Goal: Entertainment & Leisure: Consume media (video, audio)

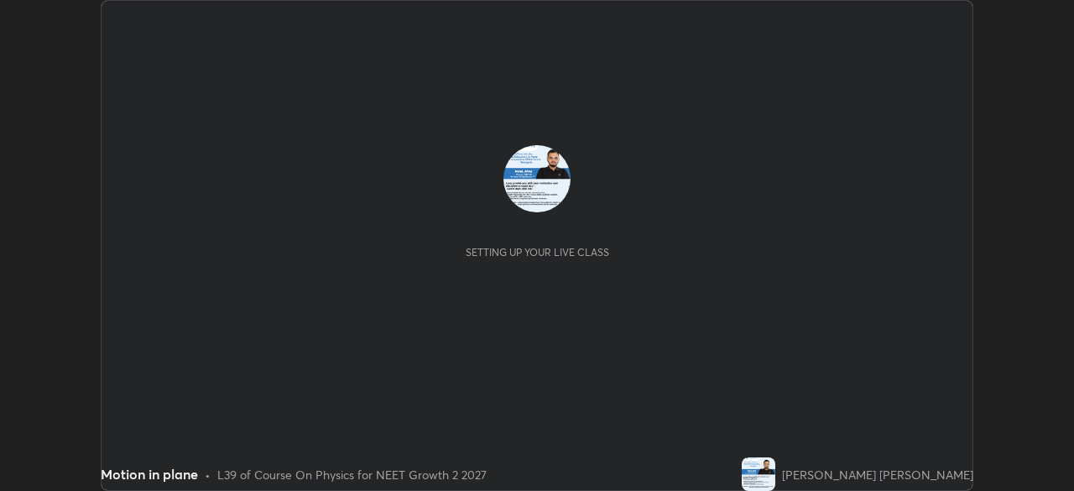
scroll to position [491, 1073]
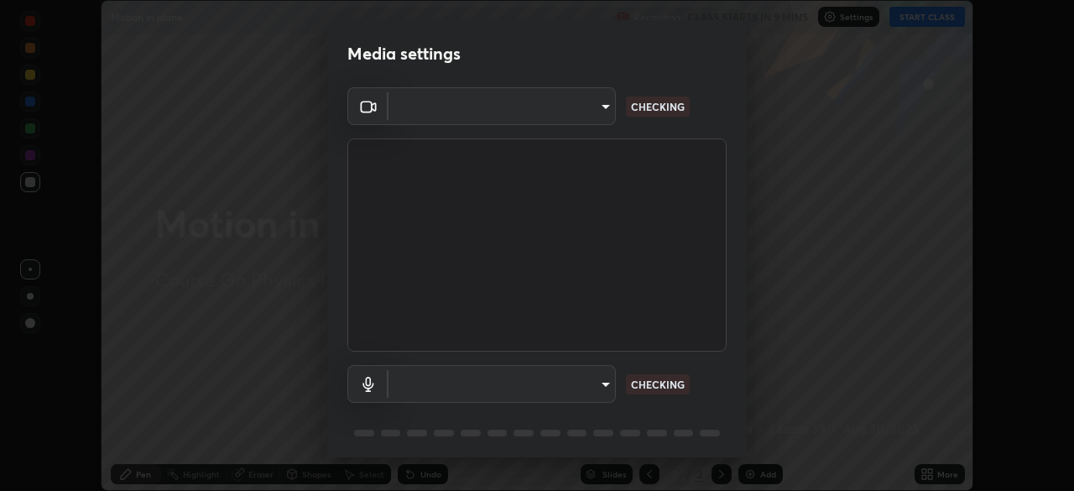
type input "5402053dac797fbd6203b9055fefd71c8703e877445e1219393e3e645ba4b0f2"
click at [603, 102] on body "Erase all Motion in plane Recording CLASS STARTS IN 9 MINS Settings START CLASS…" at bounding box center [537, 245] width 1074 height 491
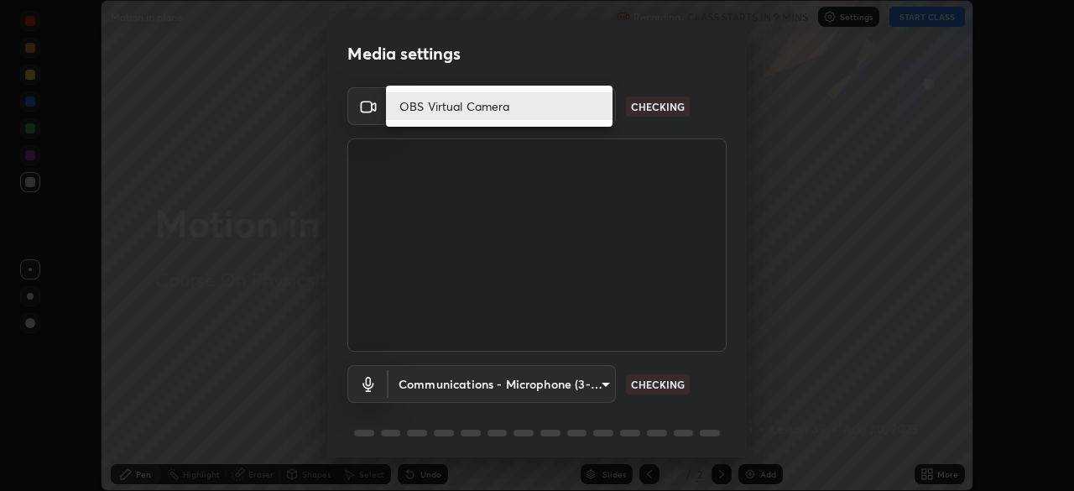
click at [597, 102] on li "OBS Virtual Camera" at bounding box center [499, 106] width 227 height 28
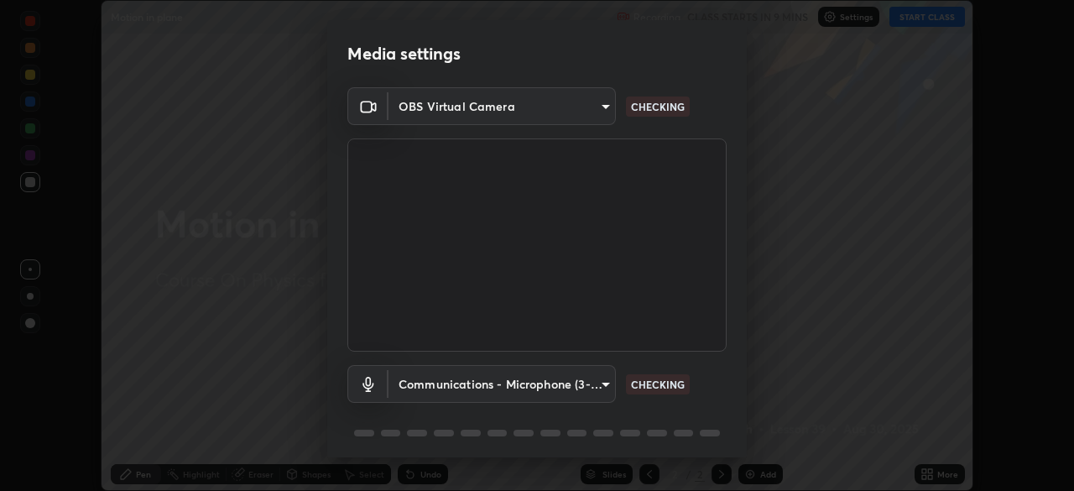
click at [579, 384] on body "Erase all Motion in plane Recording CLASS STARTS IN 9 MINS Settings START CLASS…" at bounding box center [537, 245] width 1074 height 491
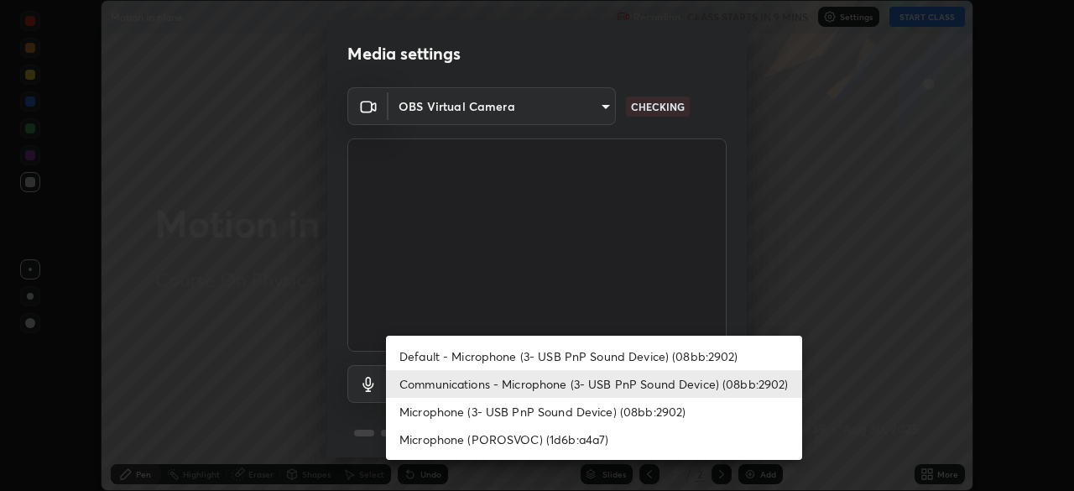
click at [623, 357] on li "Default - Microphone (3- USB PnP Sound Device) (08bb:2902)" at bounding box center [594, 356] width 416 height 28
type input "default"
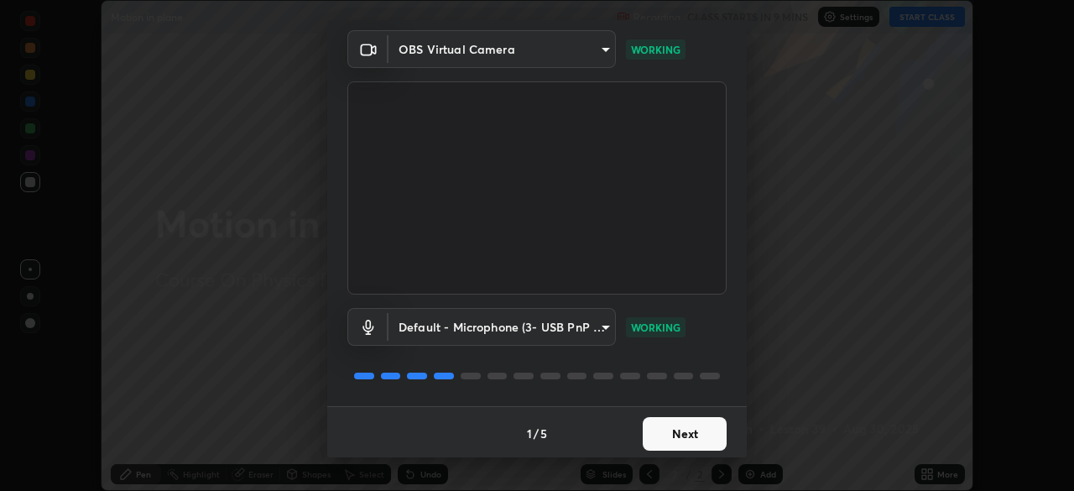
scroll to position [60, 0]
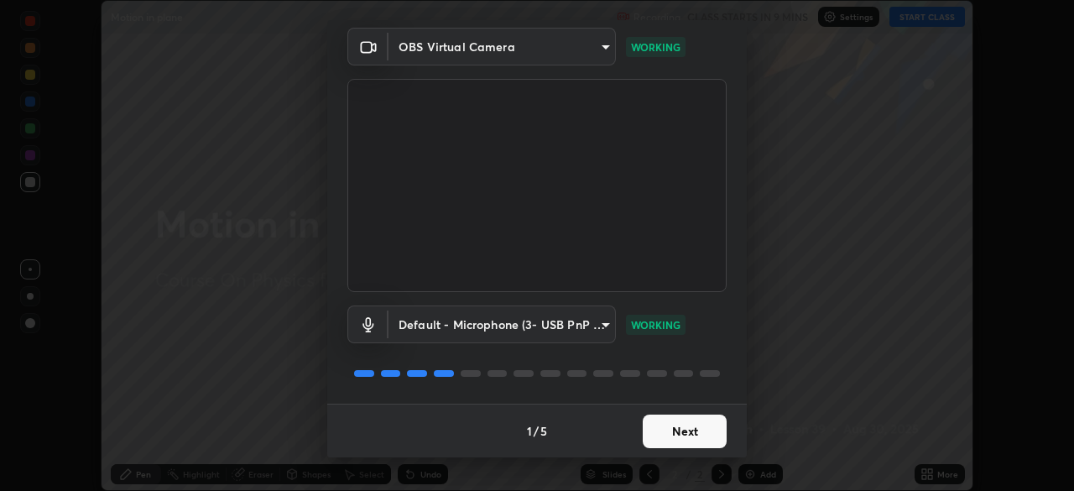
click at [695, 429] on button "Next" at bounding box center [685, 431] width 84 height 34
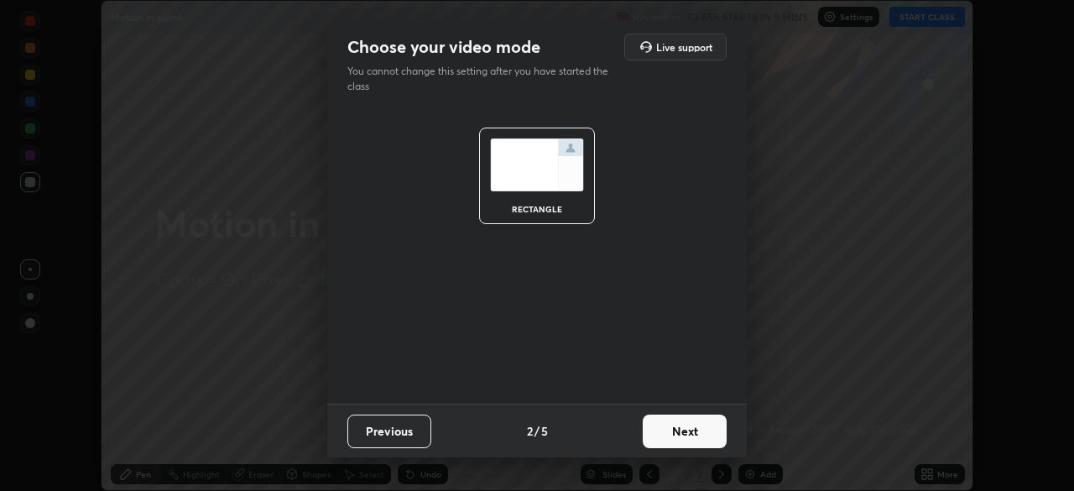
scroll to position [0, 0]
click at [702, 431] on button "Next" at bounding box center [685, 431] width 84 height 34
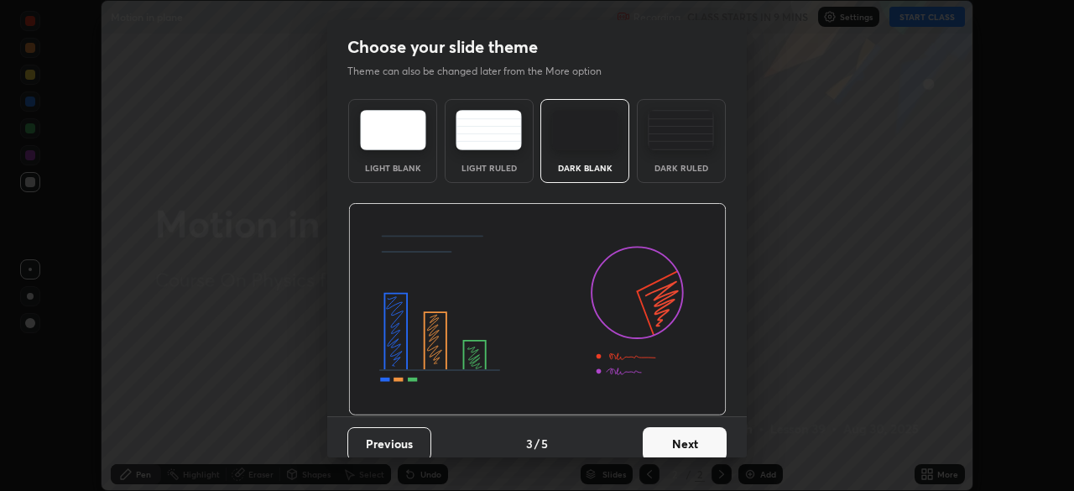
click at [719, 443] on button "Next" at bounding box center [685, 444] width 84 height 34
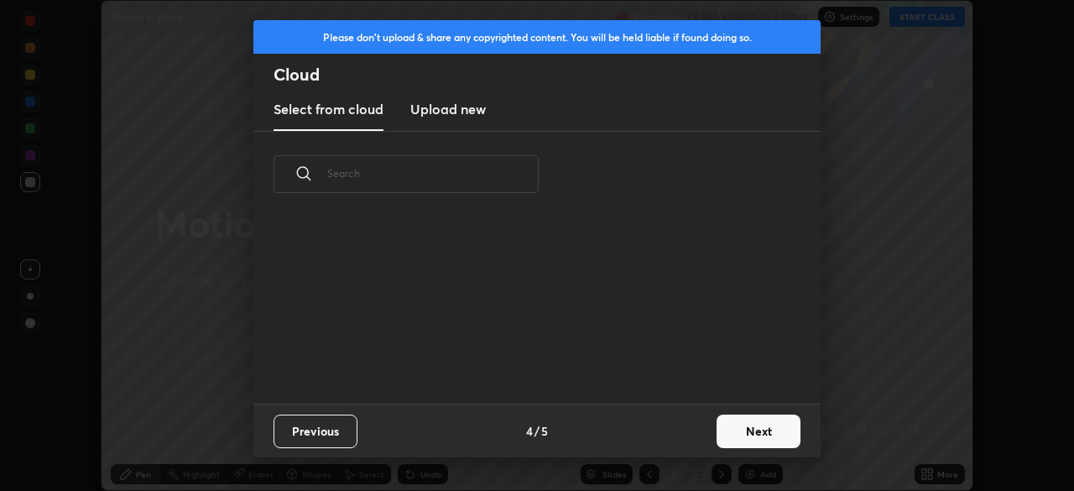
scroll to position [186, 539]
click at [767, 437] on button "Next" at bounding box center [759, 431] width 84 height 34
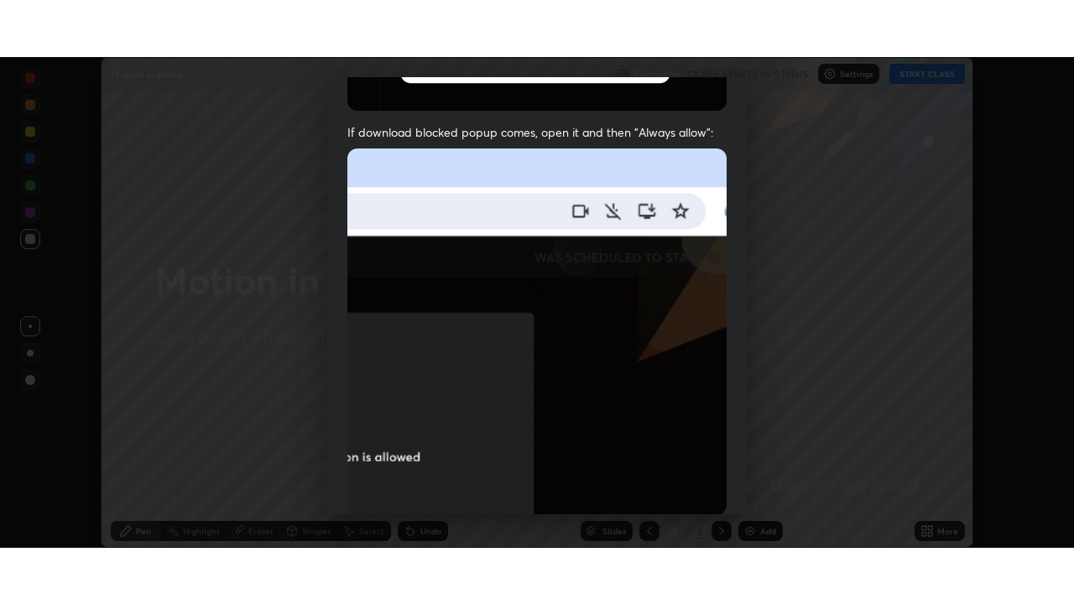
scroll to position [402, 0]
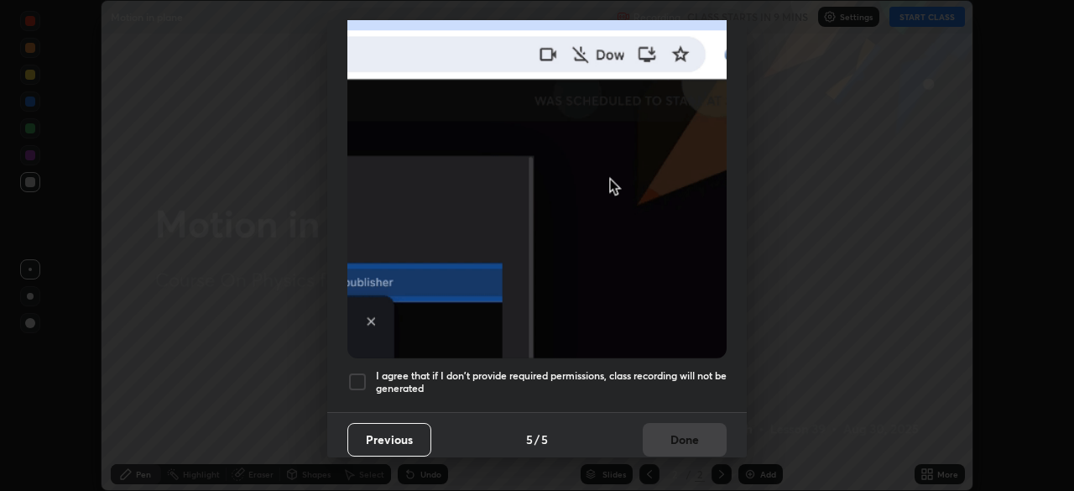
click at [362, 372] on div at bounding box center [357, 382] width 20 height 20
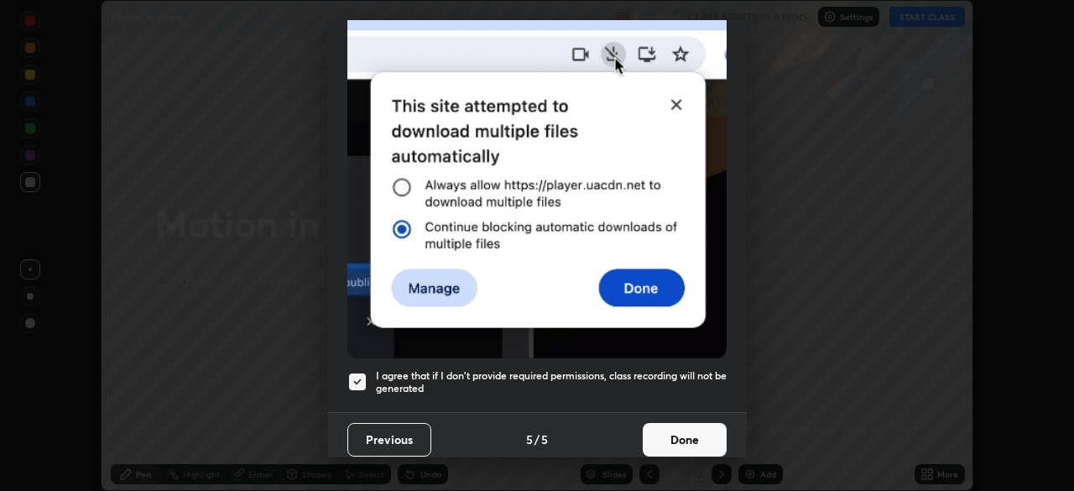
click at [688, 433] on button "Done" at bounding box center [685, 440] width 84 height 34
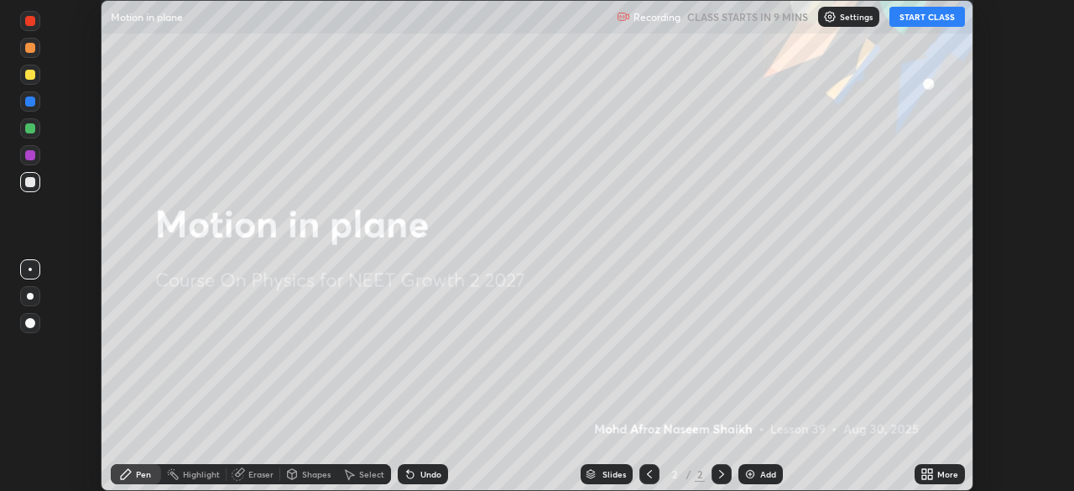
click at [929, 23] on button "START CLASS" at bounding box center [927, 17] width 76 height 20
click at [924, 476] on icon at bounding box center [924, 477] width 4 height 4
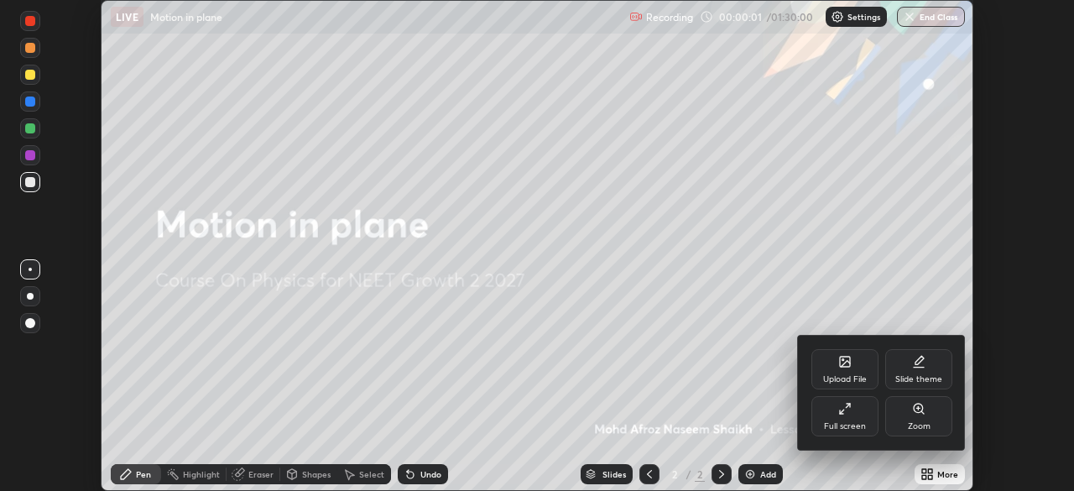
click at [855, 425] on div "Full screen" at bounding box center [845, 426] width 42 height 8
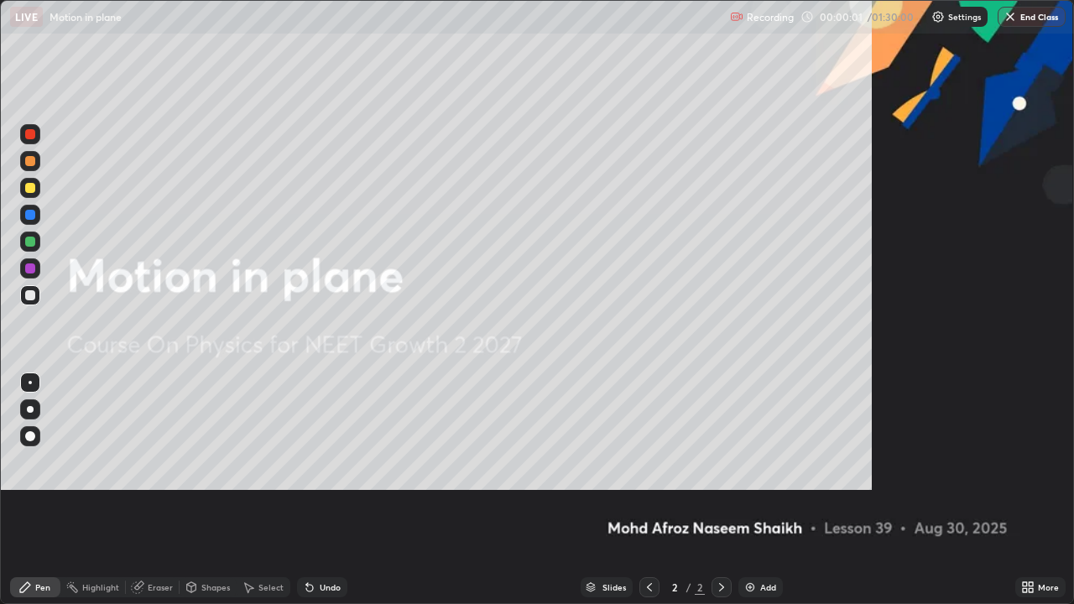
scroll to position [604, 1074]
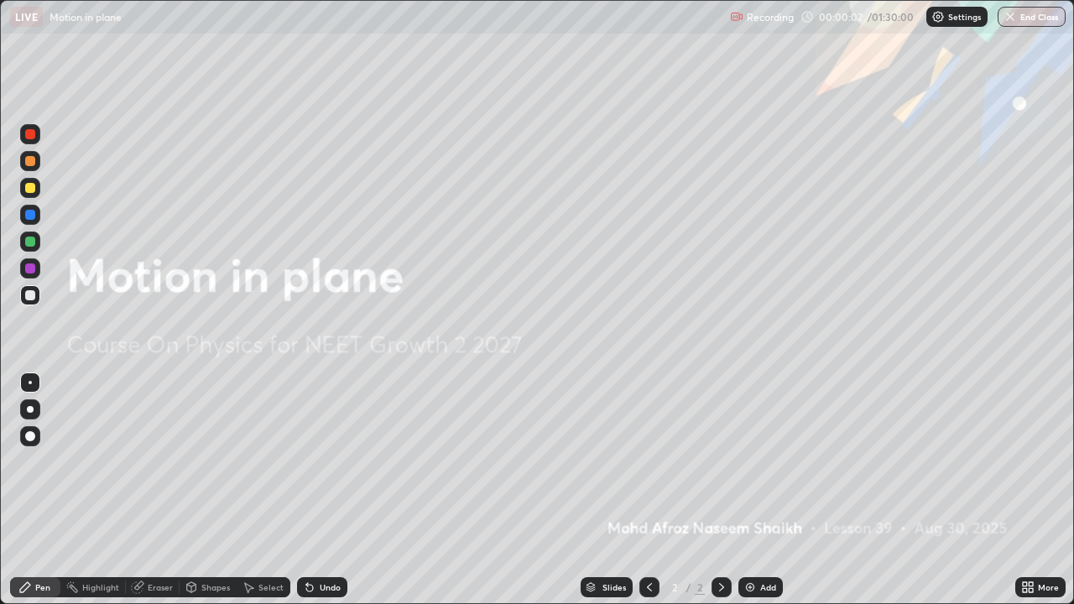
click at [750, 490] on img at bounding box center [749, 587] width 13 height 13
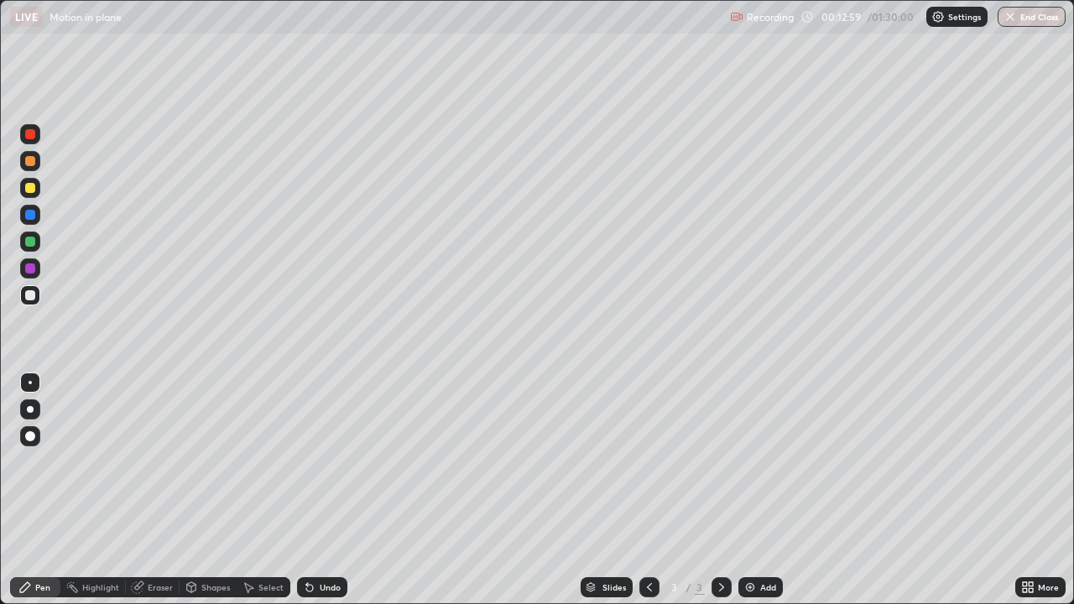
click at [30, 409] on div at bounding box center [30, 409] width 7 height 7
click at [30, 189] on div at bounding box center [30, 188] width 10 height 10
click at [42, 60] on div "Erase all" at bounding box center [30, 302] width 40 height 537
click at [306, 490] on icon at bounding box center [309, 588] width 7 height 7
click at [310, 490] on icon at bounding box center [309, 588] width 7 height 7
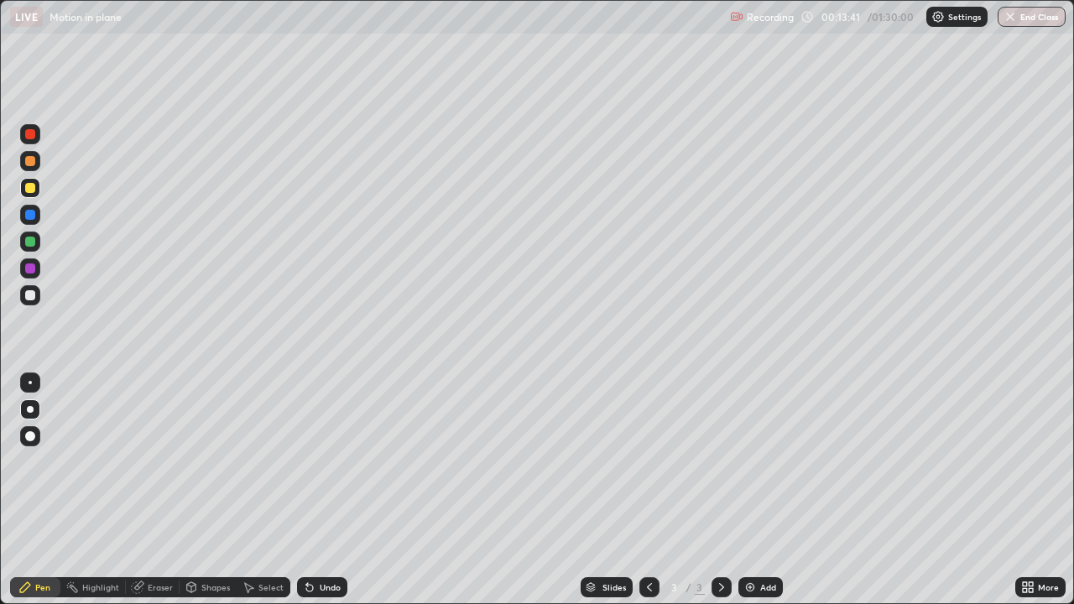
click at [306, 490] on icon at bounding box center [307, 584] width 2 height 2
click at [316, 490] on div "Undo" at bounding box center [322, 587] width 50 height 20
click at [315, 490] on div "Undo" at bounding box center [322, 587] width 50 height 20
click at [45, 59] on div "Erase all" at bounding box center [30, 302] width 40 height 537
click at [33, 298] on div at bounding box center [30, 295] width 10 height 10
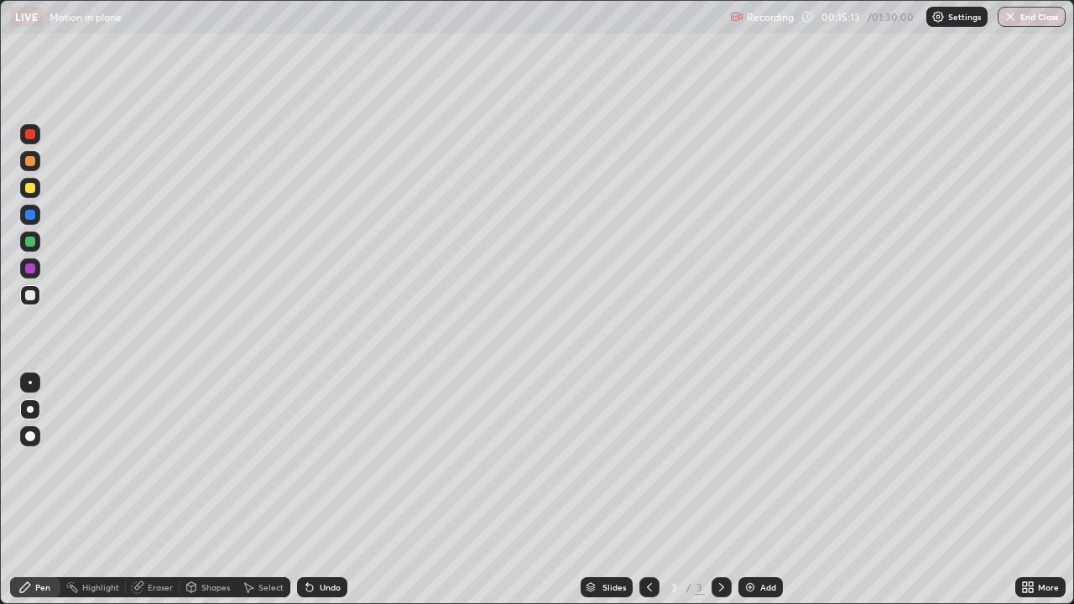
click at [307, 490] on icon at bounding box center [309, 588] width 7 height 7
click at [306, 490] on icon at bounding box center [309, 588] width 7 height 7
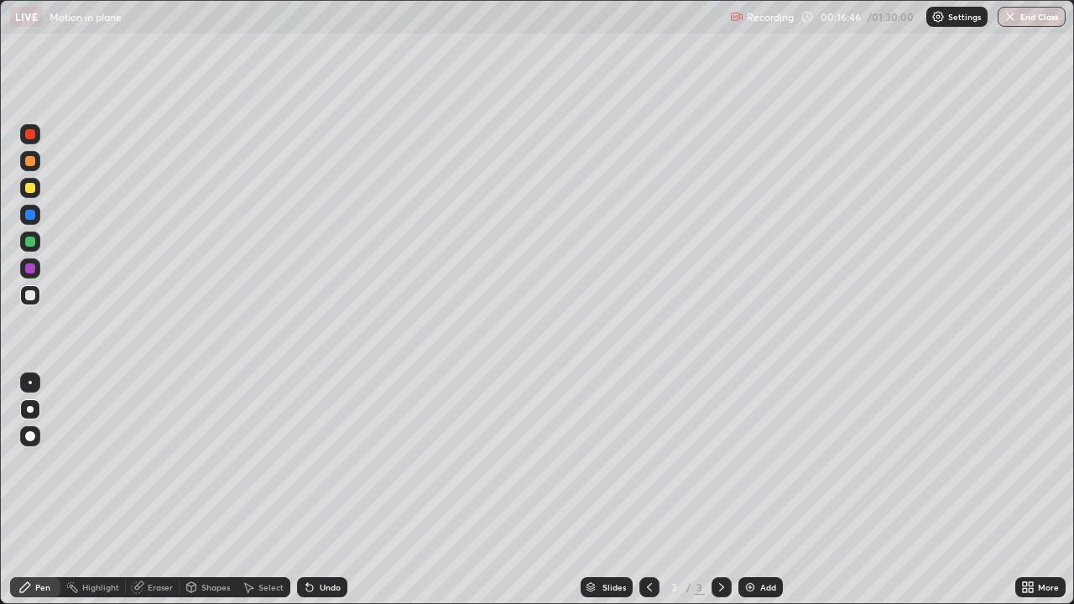
click at [305, 490] on div "Undo" at bounding box center [322, 587] width 50 height 20
click at [315, 490] on div "Undo" at bounding box center [322, 587] width 50 height 20
click at [320, 490] on div "Undo" at bounding box center [330, 587] width 21 height 8
click at [758, 490] on div "Add" at bounding box center [760, 587] width 44 height 20
click at [32, 188] on div at bounding box center [30, 188] width 10 height 10
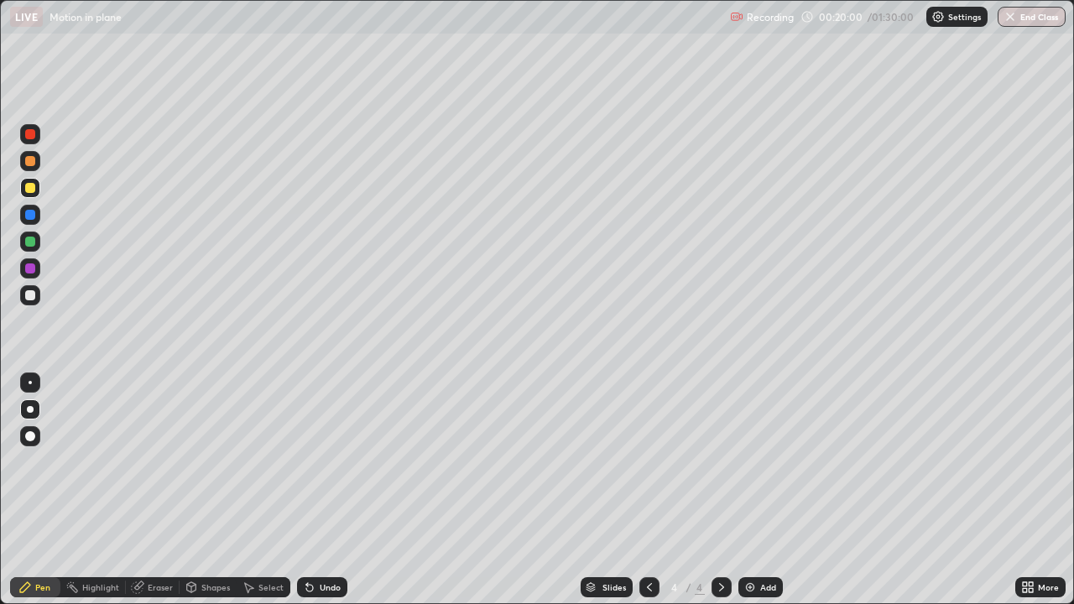
click at [31, 134] on div at bounding box center [30, 134] width 10 height 10
click at [312, 490] on icon at bounding box center [309, 587] width 13 height 13
click at [31, 268] on div at bounding box center [30, 268] width 10 height 10
click at [29, 162] on div at bounding box center [30, 161] width 10 height 10
click at [306, 490] on icon at bounding box center [307, 584] width 2 height 2
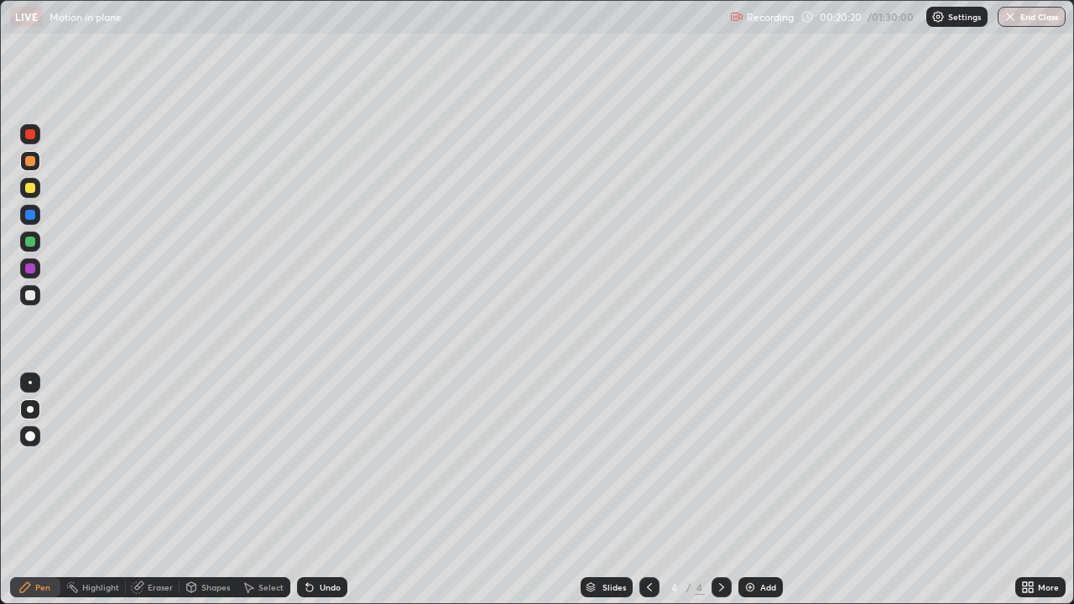
click at [306, 490] on icon at bounding box center [309, 588] width 7 height 7
click at [31, 296] on div at bounding box center [30, 295] width 10 height 10
click at [307, 490] on icon at bounding box center [309, 588] width 7 height 7
click at [303, 490] on icon at bounding box center [309, 587] width 13 height 13
click at [303, 490] on div "Undo" at bounding box center [322, 587] width 50 height 20
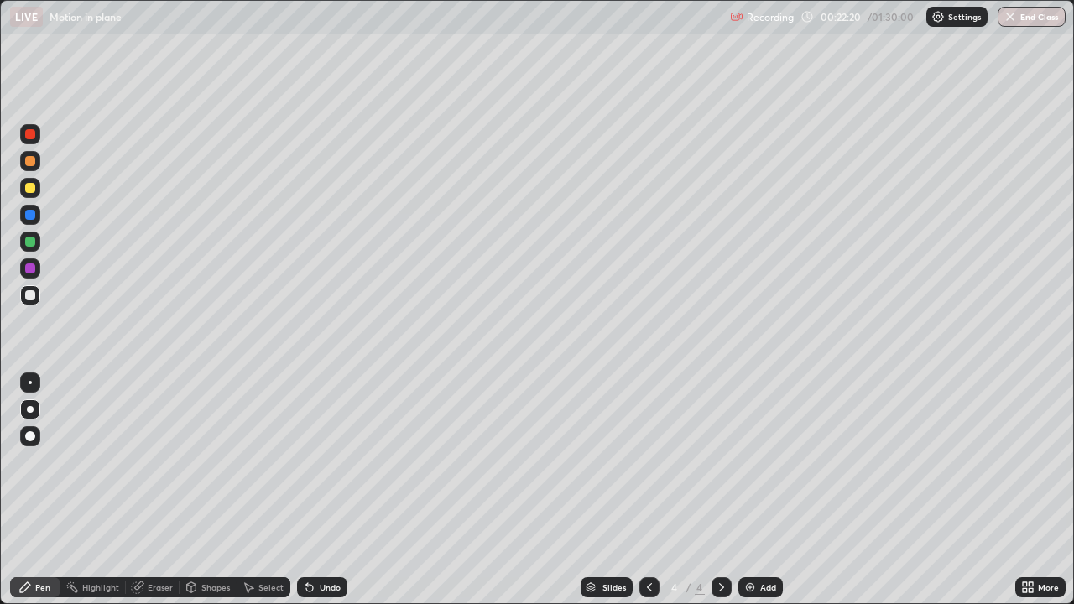
click at [300, 490] on div "Undo" at bounding box center [322, 587] width 50 height 20
click at [297, 490] on div "Undo" at bounding box center [322, 587] width 50 height 20
click at [306, 490] on icon at bounding box center [309, 588] width 7 height 7
click at [755, 490] on div "Add" at bounding box center [760, 587] width 44 height 20
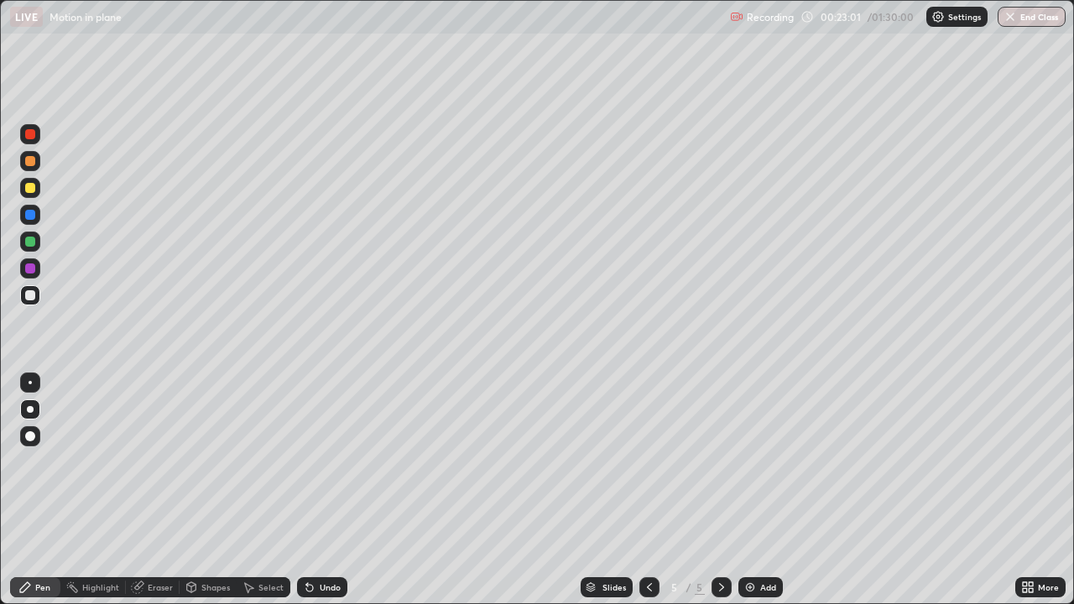
click at [310, 490] on icon at bounding box center [309, 588] width 7 height 7
click at [307, 490] on icon at bounding box center [309, 588] width 7 height 7
click at [309, 490] on icon at bounding box center [309, 587] width 13 height 13
click at [302, 490] on div "Undo" at bounding box center [322, 587] width 50 height 20
click at [32, 168] on div at bounding box center [30, 161] width 20 height 20
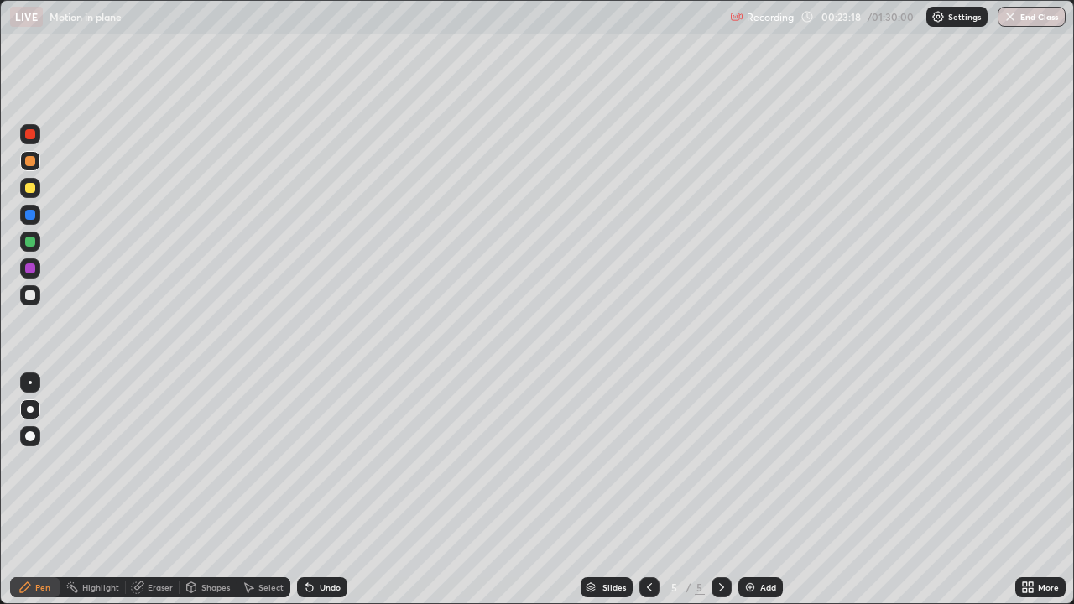
click at [32, 138] on div at bounding box center [30, 134] width 10 height 10
click at [29, 294] on div at bounding box center [30, 295] width 10 height 10
click at [29, 142] on div at bounding box center [30, 134] width 20 height 20
click at [32, 295] on div at bounding box center [30, 295] width 10 height 10
click at [307, 490] on icon at bounding box center [309, 588] width 7 height 7
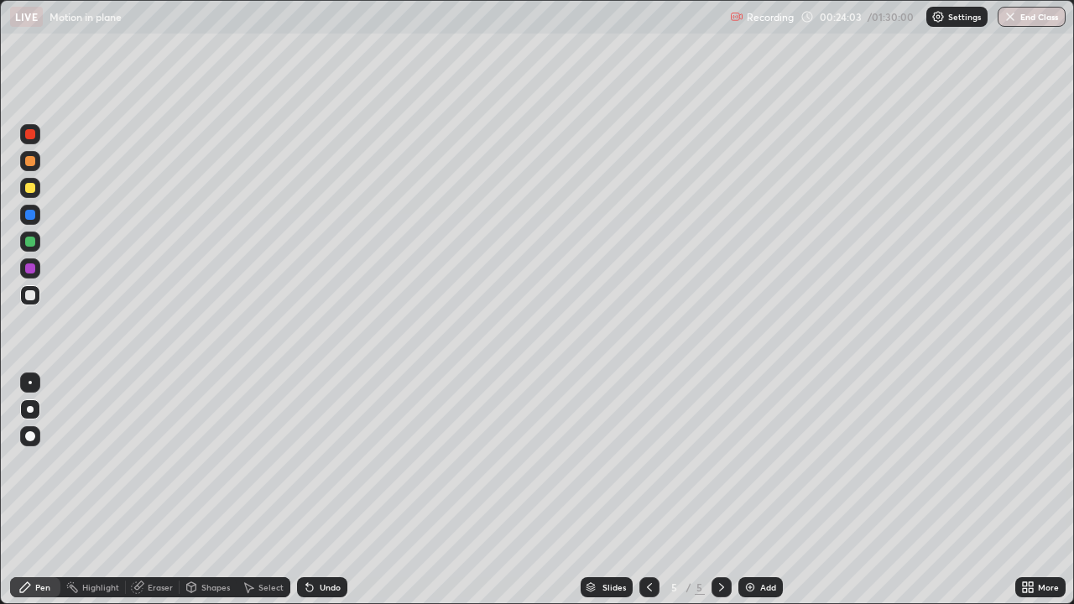
click at [310, 490] on div "Undo" at bounding box center [322, 587] width 50 height 20
click at [319, 490] on div "Undo" at bounding box center [322, 587] width 50 height 20
click at [309, 490] on icon at bounding box center [309, 588] width 7 height 7
click at [308, 490] on icon at bounding box center [309, 588] width 7 height 7
click at [306, 490] on icon at bounding box center [309, 588] width 7 height 7
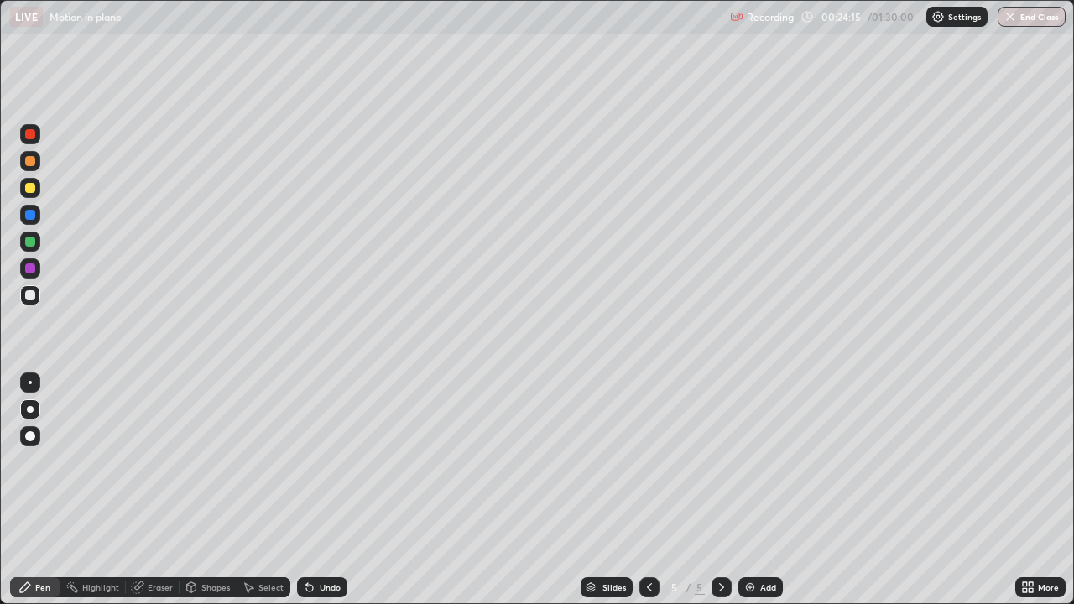
click at [327, 490] on div "Undo" at bounding box center [322, 587] width 50 height 20
click at [33, 131] on div at bounding box center [30, 134] width 10 height 10
click at [32, 296] on div at bounding box center [30, 295] width 10 height 10
click at [320, 490] on div "Undo" at bounding box center [330, 587] width 21 height 8
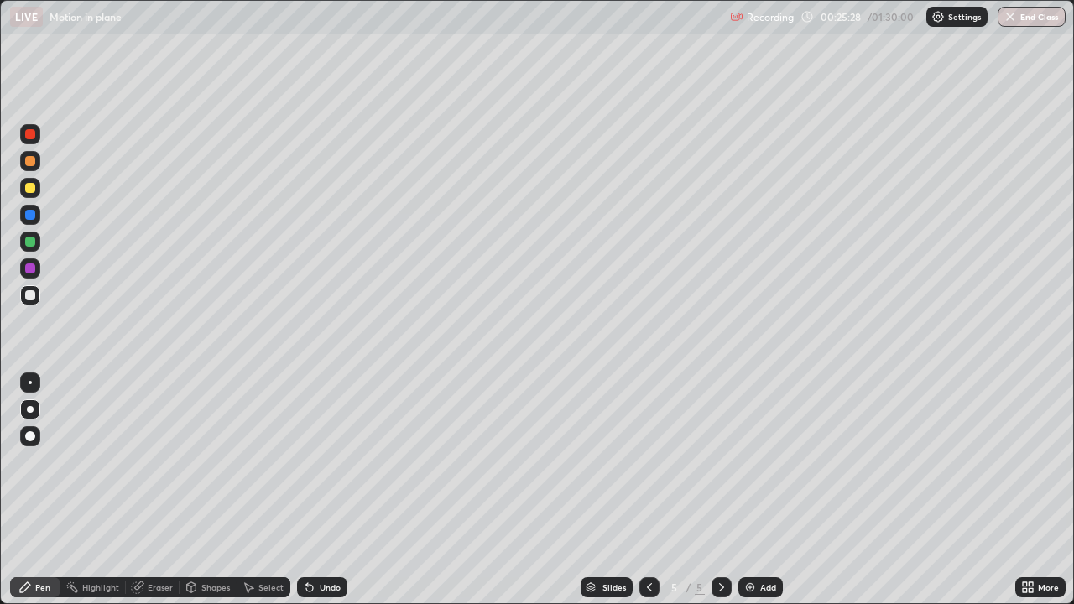
click at [320, 490] on div "Undo" at bounding box center [330, 587] width 21 height 8
click at [254, 490] on div "Select" at bounding box center [264, 587] width 54 height 20
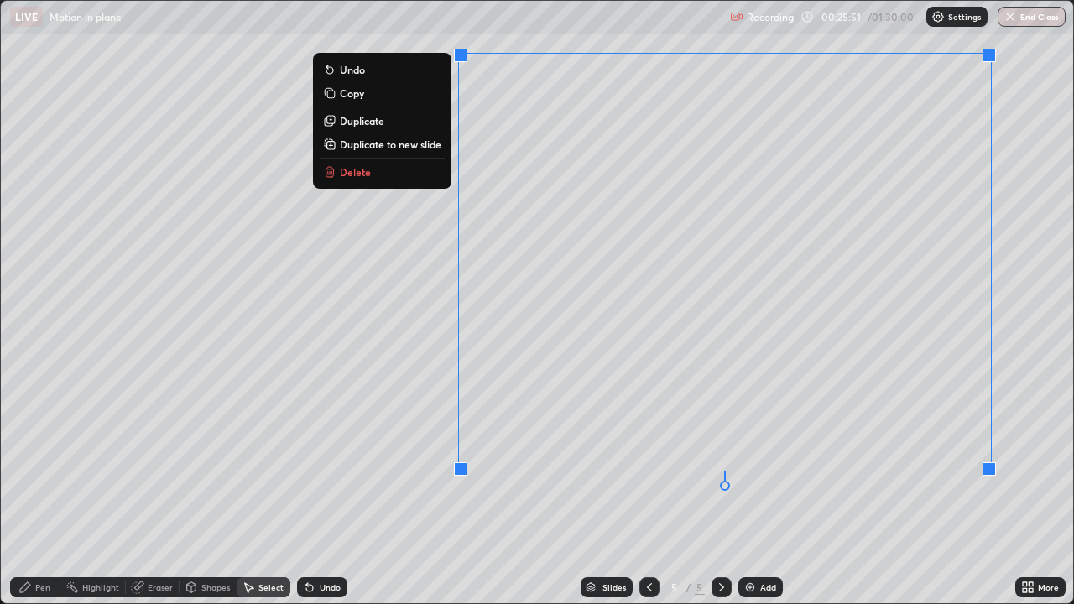
click at [426, 147] on p "Duplicate to new slide" at bounding box center [391, 144] width 102 height 13
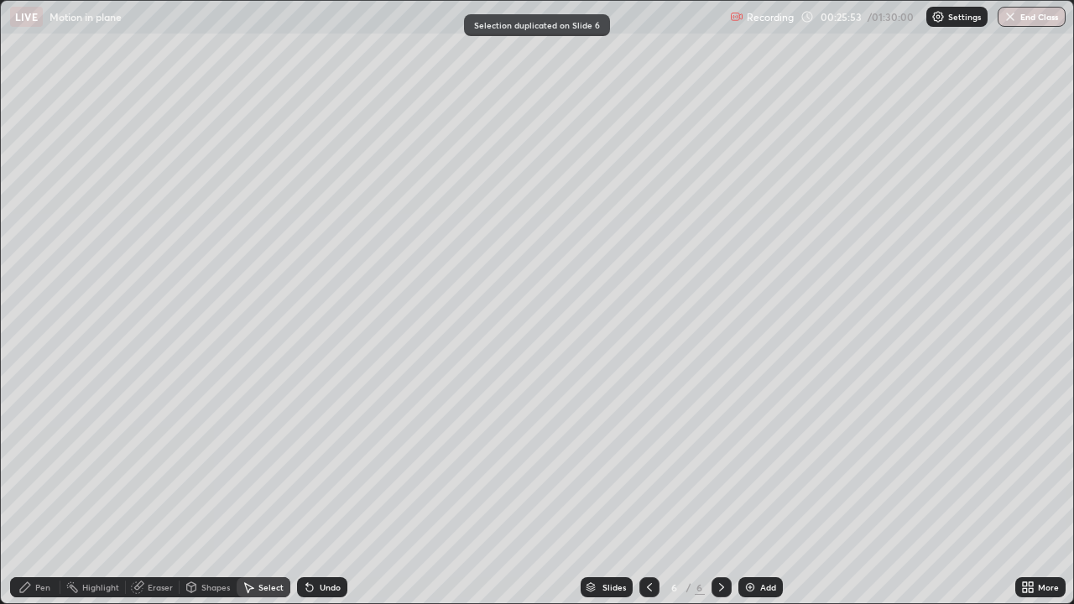
click at [39, 490] on div "Pen" at bounding box center [35, 587] width 50 height 20
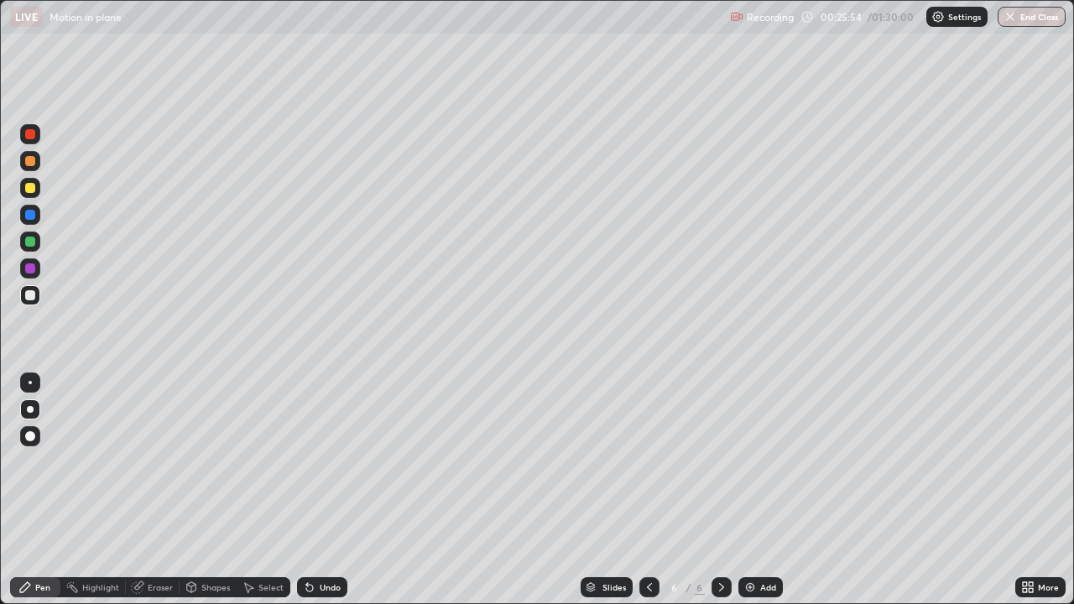
click at [31, 189] on div at bounding box center [30, 188] width 10 height 10
click at [29, 297] on div at bounding box center [30, 295] width 10 height 10
click at [306, 490] on icon at bounding box center [307, 584] width 2 height 2
click at [32, 161] on div at bounding box center [30, 161] width 10 height 10
click at [312, 490] on icon at bounding box center [309, 587] width 13 height 13
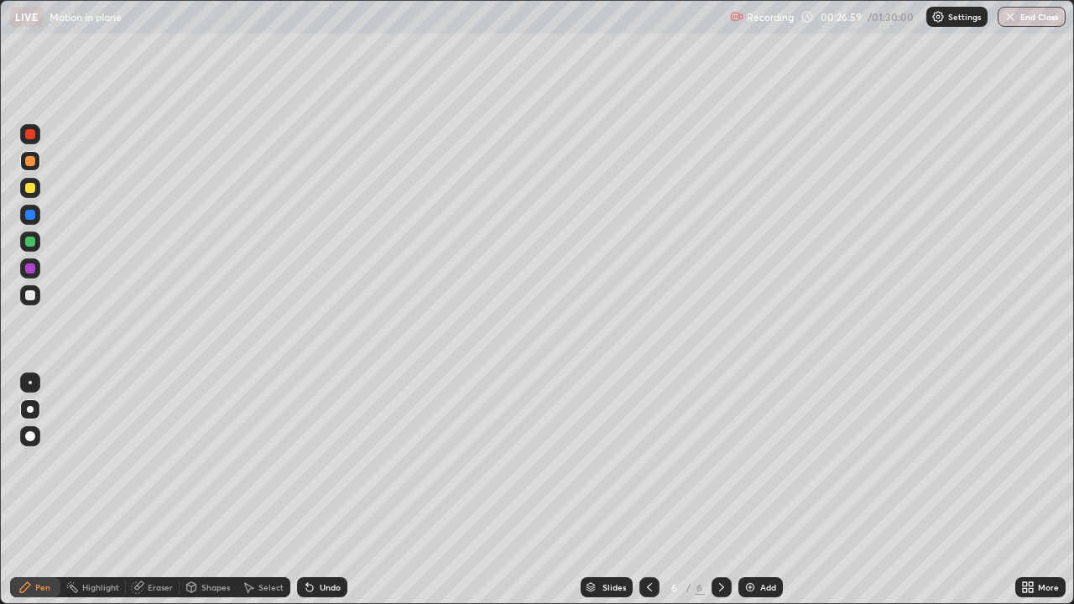
click at [316, 490] on div "Undo" at bounding box center [322, 587] width 50 height 20
click at [743, 490] on div "Add" at bounding box center [760, 587] width 44 height 20
click at [34, 289] on div at bounding box center [30, 295] width 20 height 20
click at [30, 162] on div at bounding box center [30, 161] width 10 height 10
click at [34, 305] on div at bounding box center [30, 295] width 20 height 20
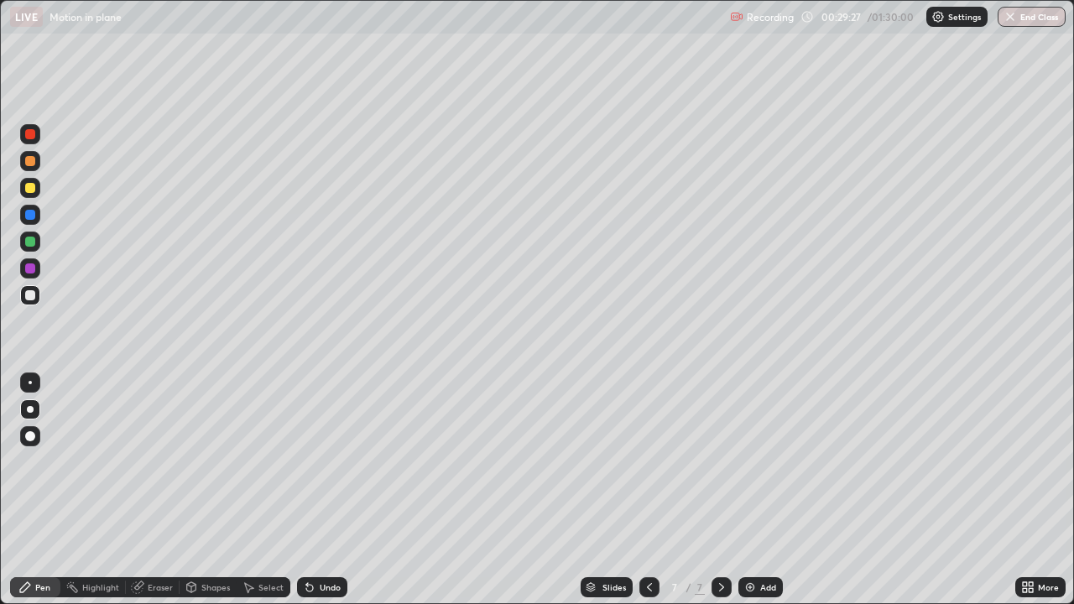
click at [34, 163] on div at bounding box center [30, 161] width 10 height 10
click at [29, 137] on div at bounding box center [30, 134] width 10 height 10
click at [31, 294] on div at bounding box center [30, 295] width 10 height 10
click at [31, 134] on div at bounding box center [30, 134] width 10 height 10
click at [30, 162] on div at bounding box center [30, 161] width 10 height 10
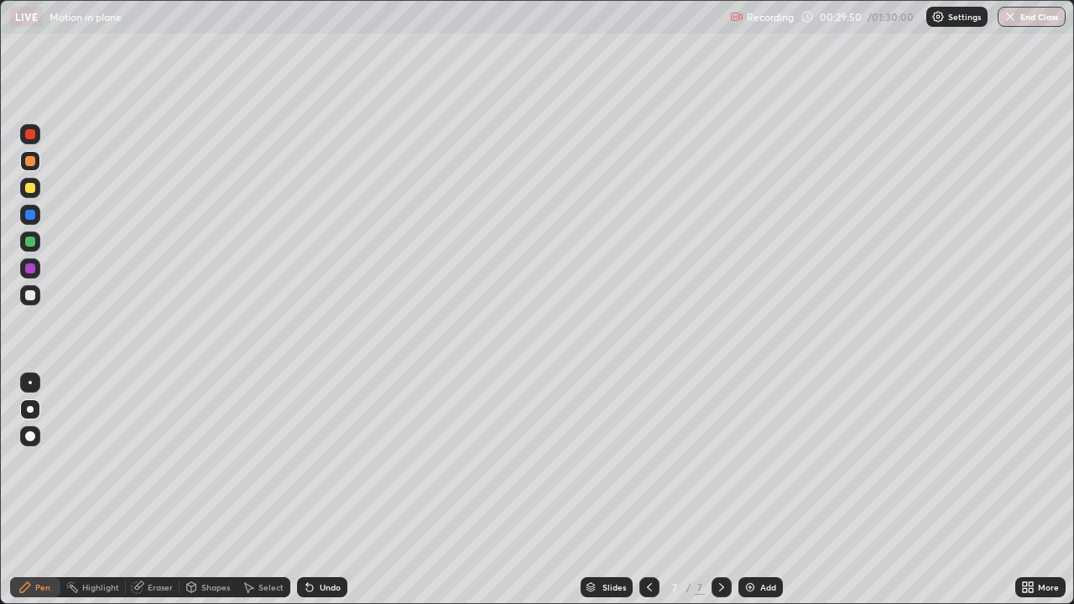
click at [31, 189] on div at bounding box center [30, 188] width 10 height 10
click at [32, 294] on div at bounding box center [30, 295] width 10 height 10
click at [314, 490] on div "Undo" at bounding box center [322, 587] width 50 height 20
click at [313, 490] on icon at bounding box center [309, 587] width 13 height 13
click at [306, 490] on icon at bounding box center [309, 588] width 7 height 7
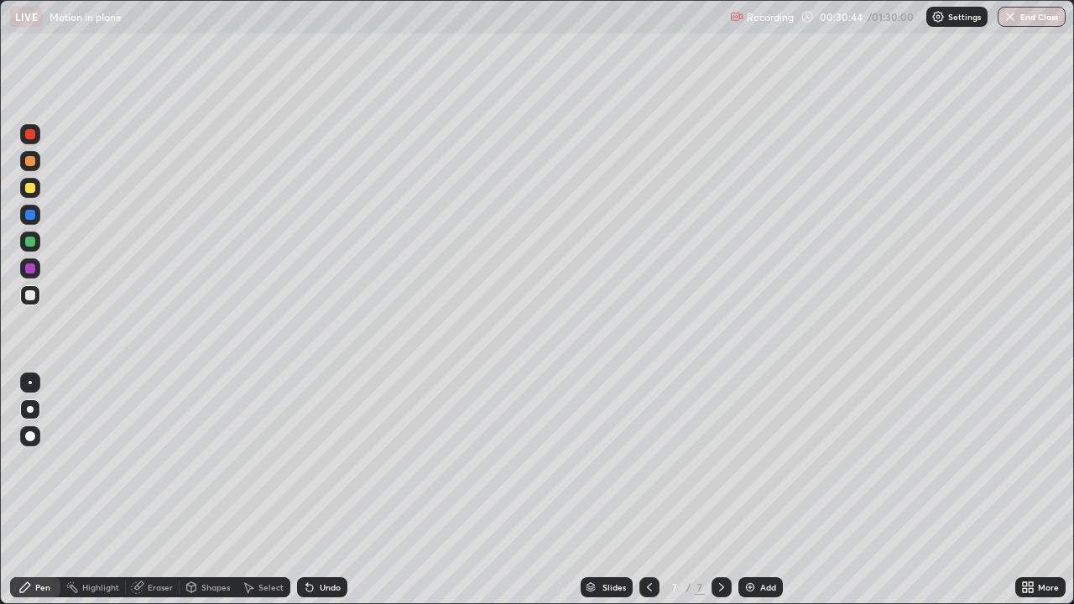
click at [313, 490] on icon at bounding box center [309, 587] width 13 height 13
click at [315, 490] on div "Undo" at bounding box center [322, 587] width 50 height 20
click at [29, 168] on div at bounding box center [30, 161] width 20 height 20
click at [26, 216] on div at bounding box center [30, 215] width 10 height 10
click at [29, 295] on div at bounding box center [30, 295] width 10 height 10
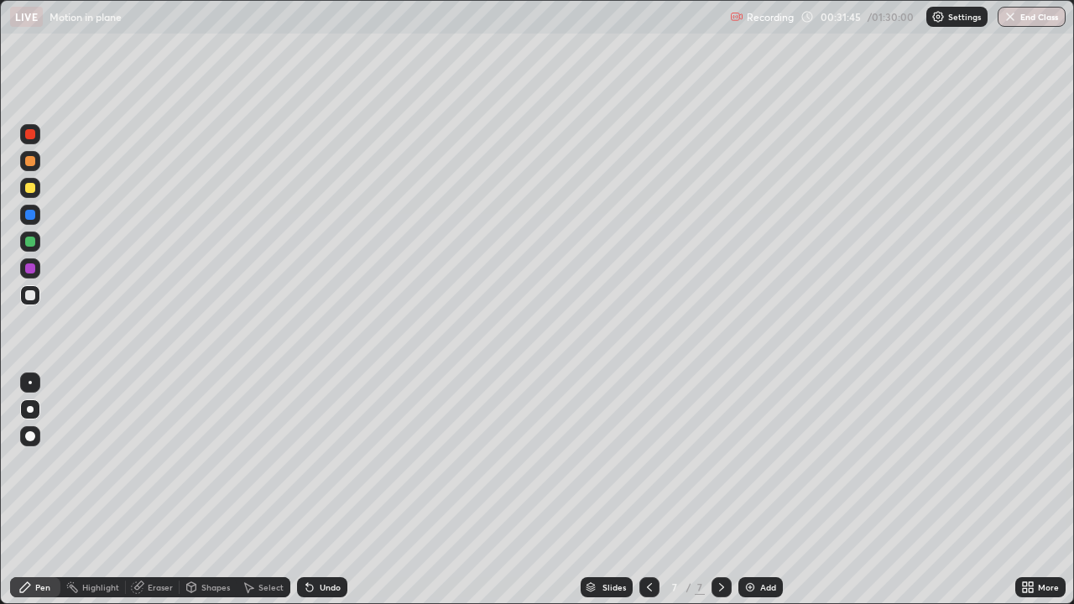
click at [318, 490] on div "Undo" at bounding box center [322, 587] width 50 height 20
click at [28, 136] on div at bounding box center [30, 134] width 10 height 10
click at [32, 295] on div at bounding box center [30, 295] width 10 height 10
